Goal: Task Accomplishment & Management: Manage account settings

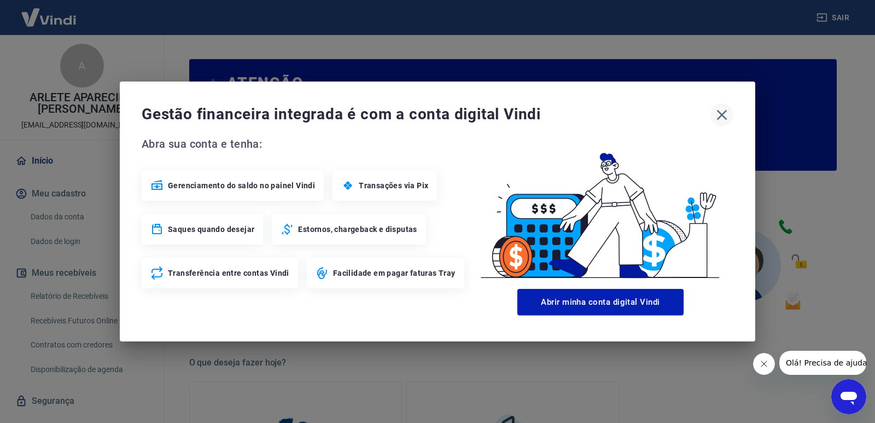
click at [719, 115] on icon "button" at bounding box center [721, 114] width 17 height 17
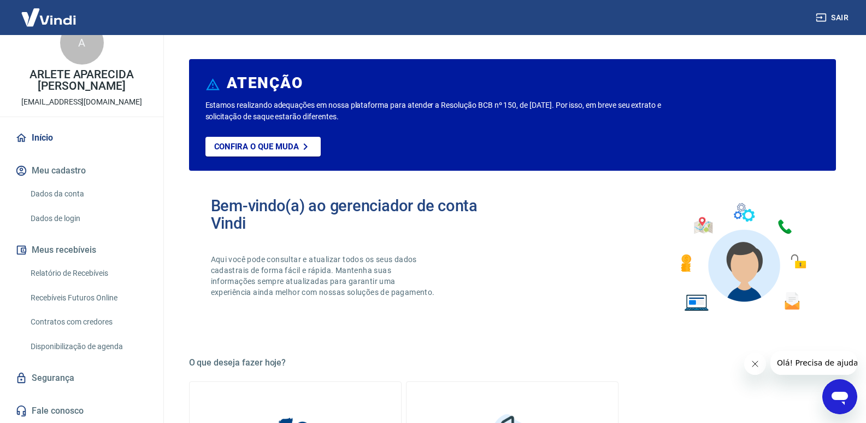
click at [42, 135] on link "Início" at bounding box center [81, 138] width 137 height 24
click at [42, 173] on button "Meu cadastro" at bounding box center [81, 171] width 137 height 24
click at [57, 243] on button "Meus recebíveis" at bounding box center [81, 250] width 137 height 24
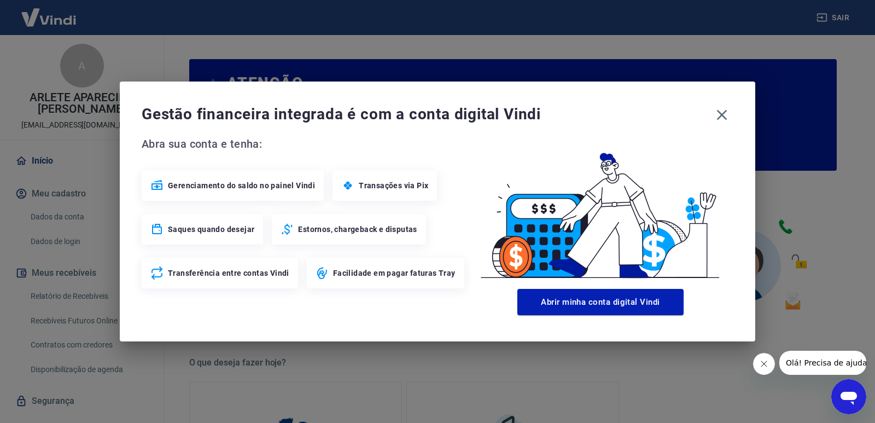
click at [336, 230] on span "Estornos, chargeback e disputas" at bounding box center [357, 229] width 119 height 11
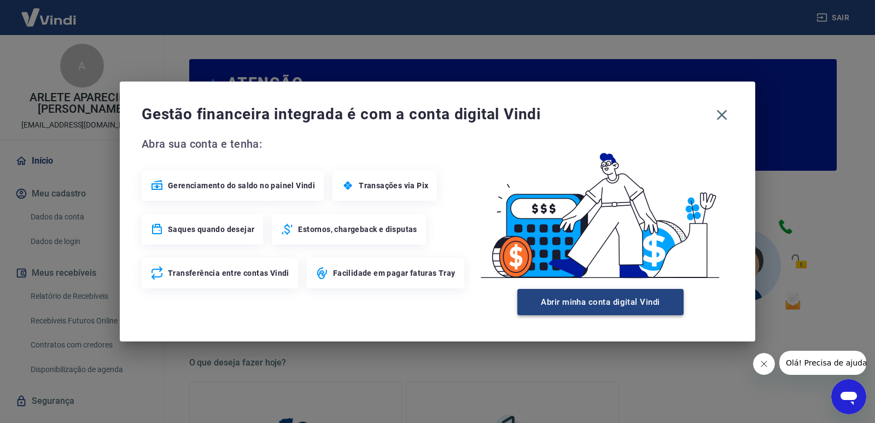
click at [550, 304] on button "Abrir minha conta digital Vindi" at bounding box center [600, 302] width 166 height 26
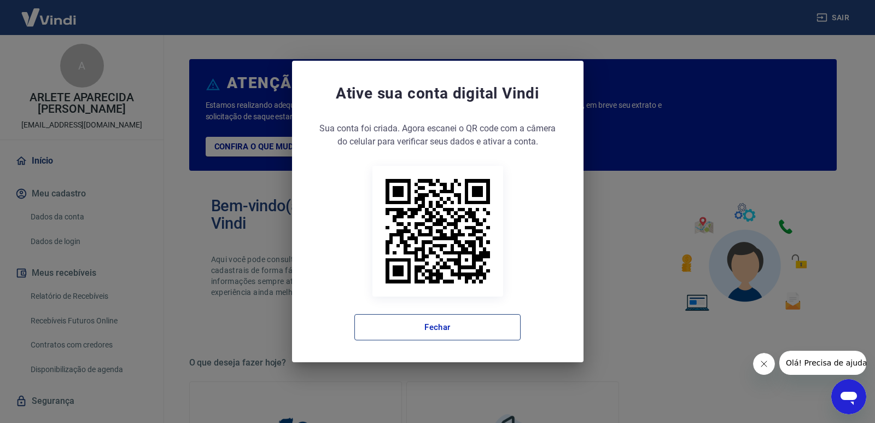
click at [464, 329] on button "Fechar" at bounding box center [437, 327] width 166 height 26
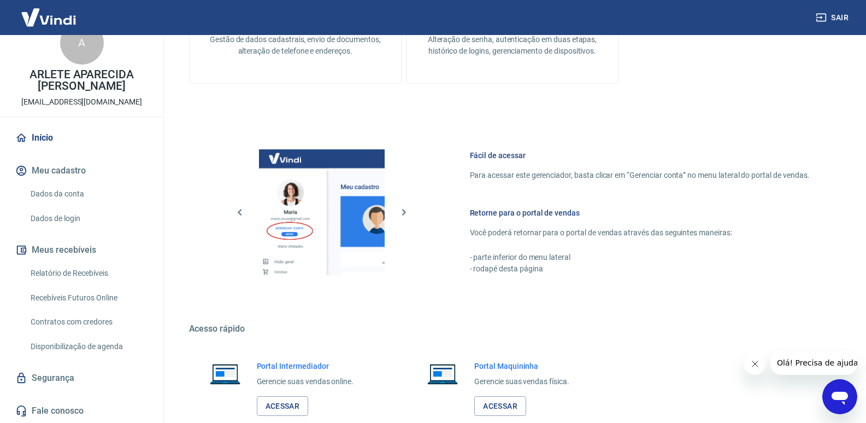
scroll to position [543, 0]
